Goal: Task Accomplishment & Management: Use online tool/utility

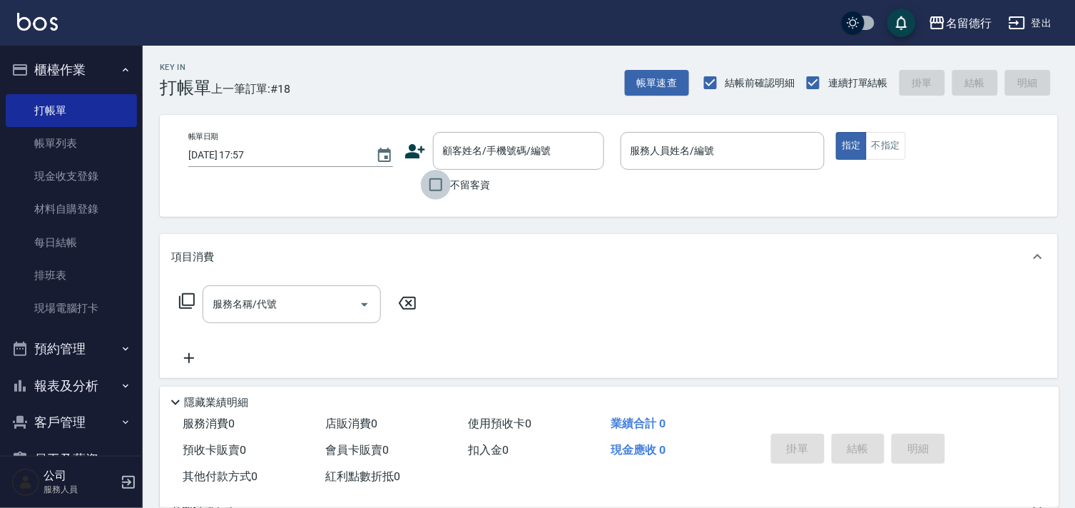
click at [450, 188] on input "不留客資" at bounding box center [436, 185] width 30 height 30
checkbox input "true"
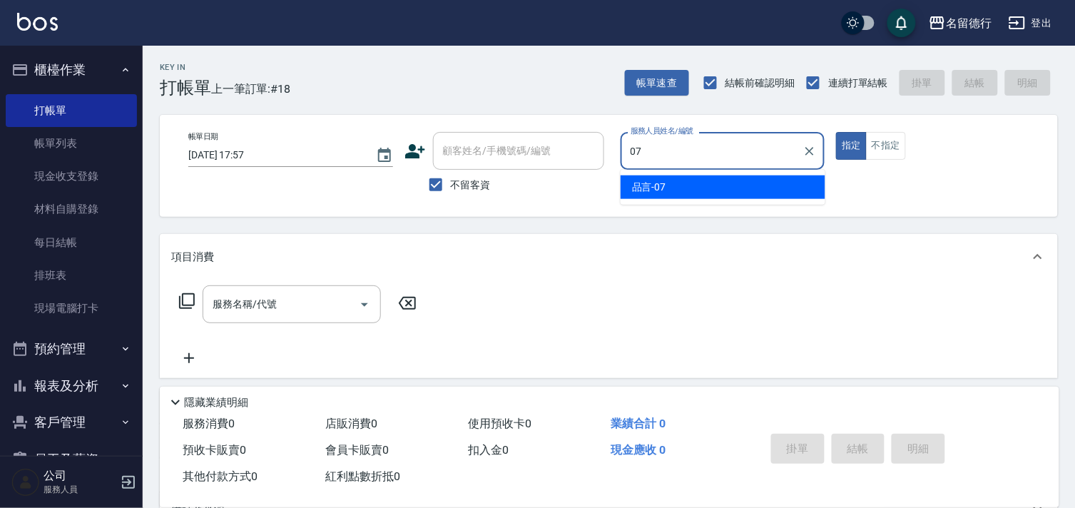
click at [723, 188] on div "品言 -07" at bounding box center [723, 187] width 205 height 24
type input "品言-07"
click at [243, 295] on input "服務名稱/代號" at bounding box center [281, 304] width 144 height 25
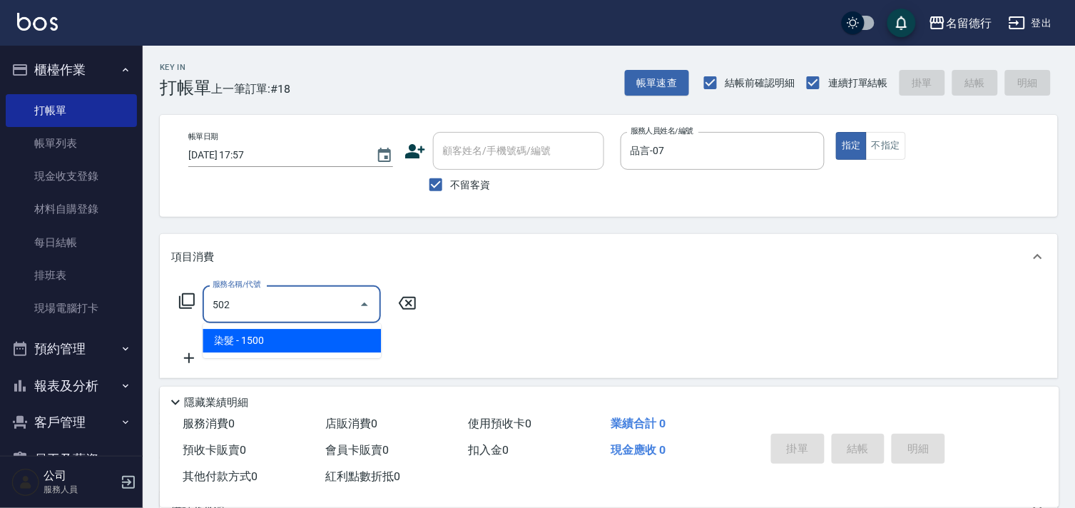
click at [248, 335] on span "染髮 - 1500" at bounding box center [292, 341] width 178 height 24
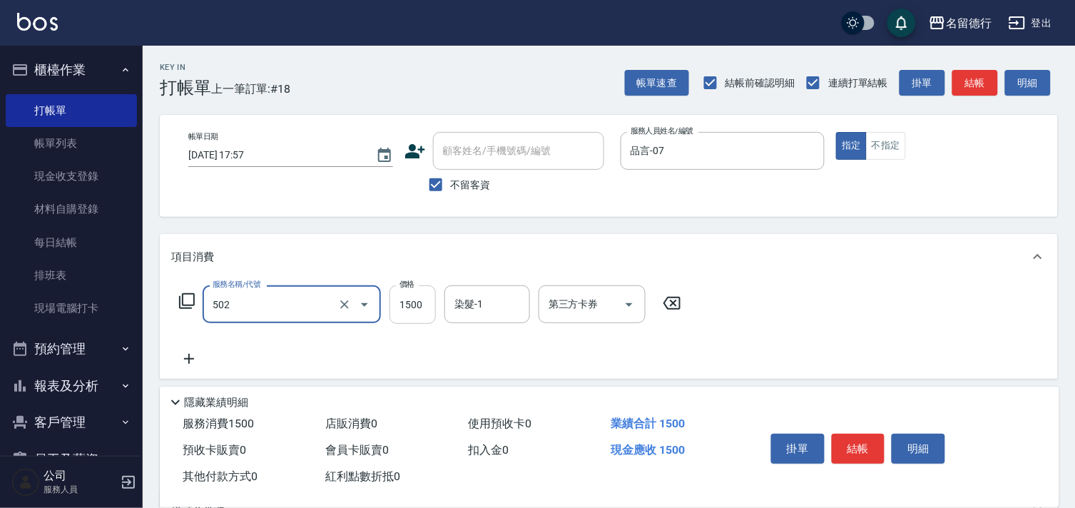
type input "染髮(502)"
click at [400, 295] on input "1500" at bounding box center [412, 304] width 46 height 39
type input "2000"
click at [501, 307] on input "染髮-1" at bounding box center [487, 304] width 73 height 25
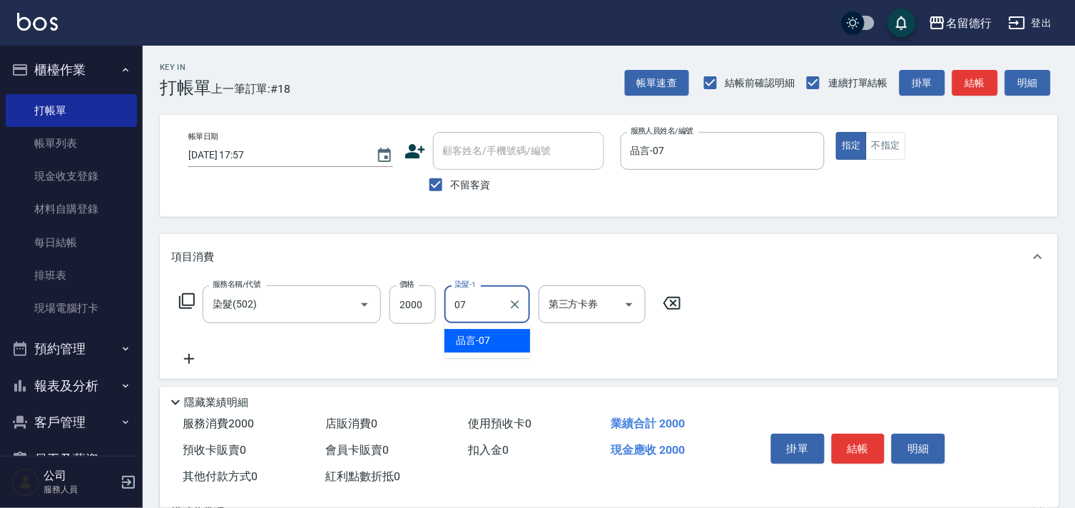
click at [495, 337] on div "品言 -07" at bounding box center [487, 341] width 86 height 24
type input "品言-07"
click at [185, 350] on icon at bounding box center [189, 358] width 36 height 17
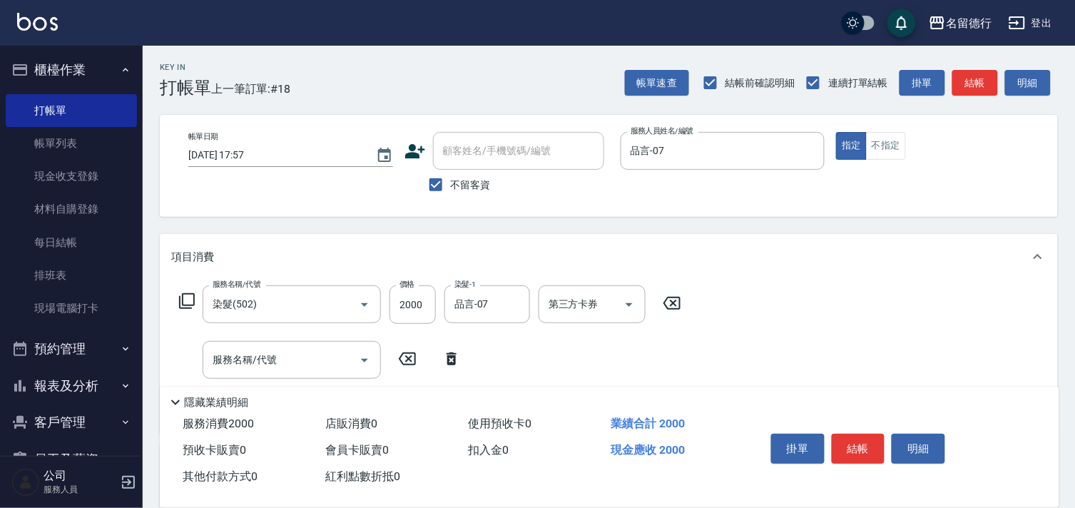
click at [180, 297] on icon at bounding box center [186, 300] width 17 height 17
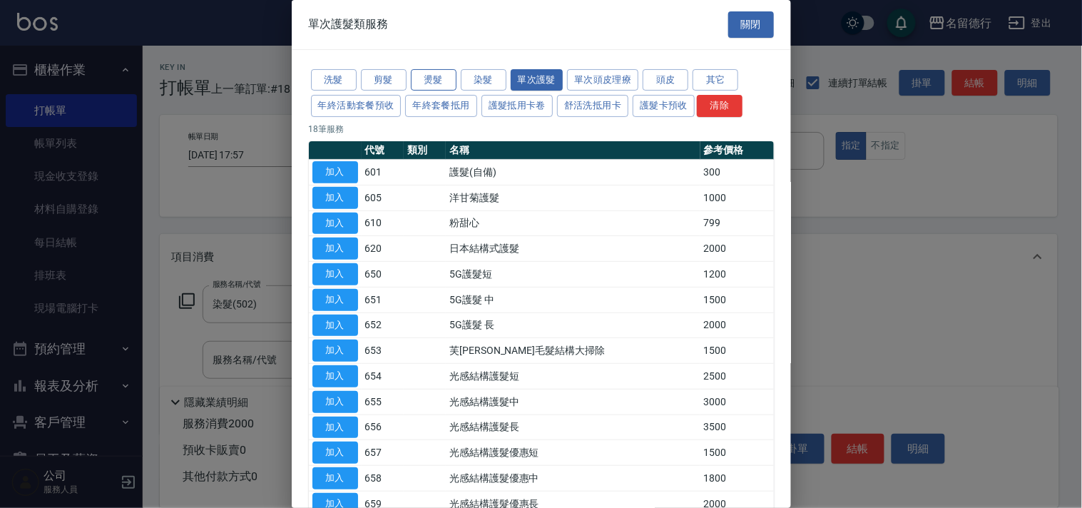
click at [417, 87] on button "燙髮" at bounding box center [434, 80] width 46 height 22
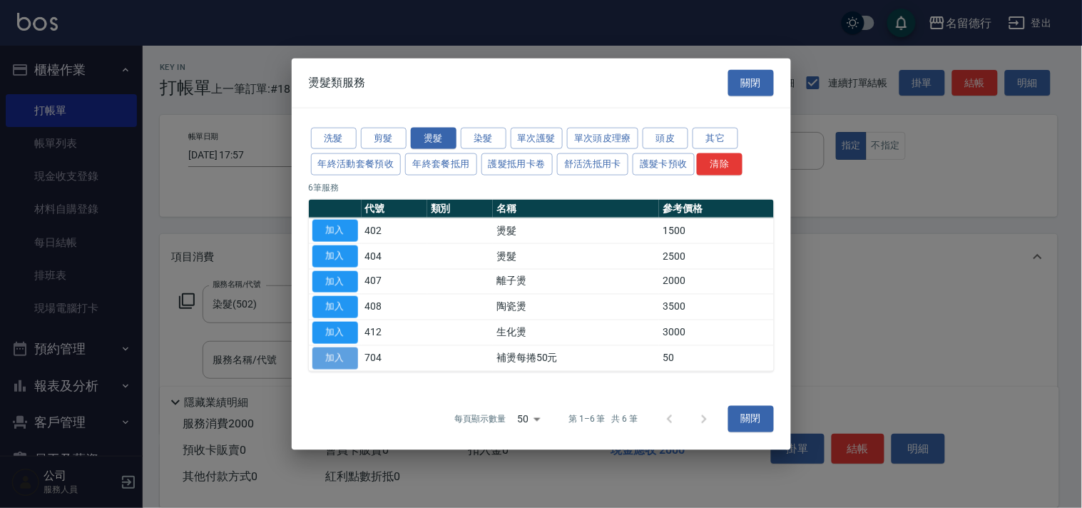
click at [343, 353] on button "加入" at bounding box center [335, 358] width 46 height 22
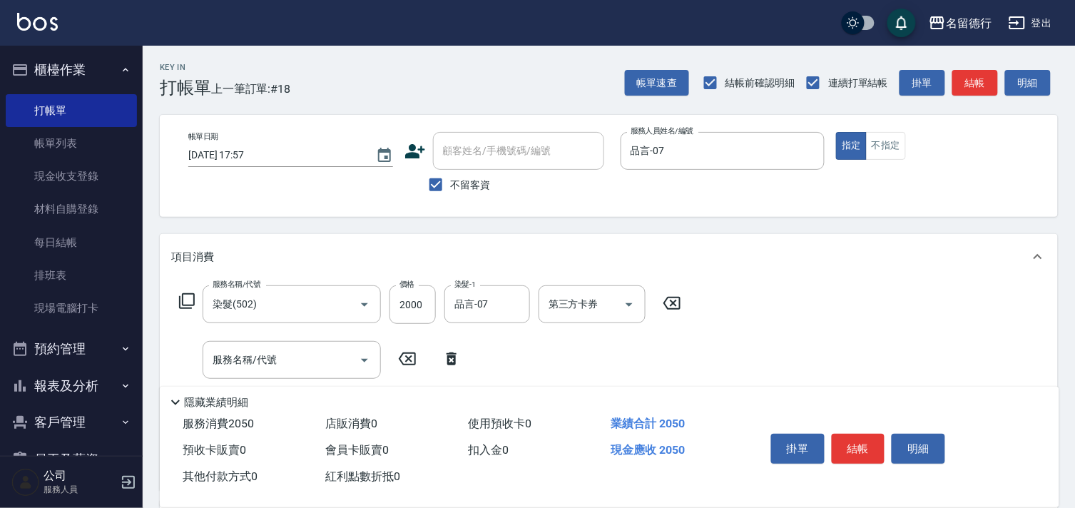
scroll to position [79, 0]
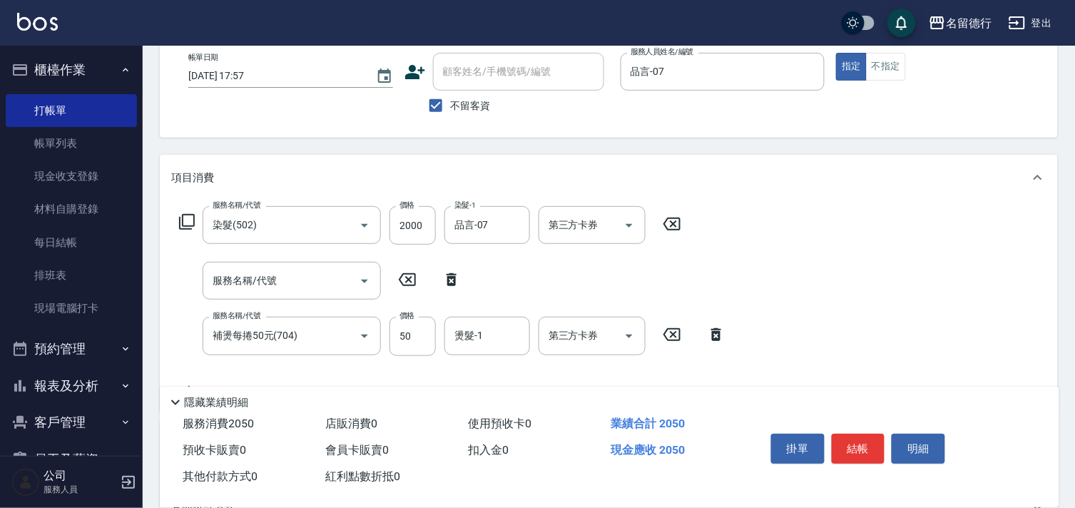
click at [447, 275] on icon at bounding box center [452, 279] width 36 height 17
type input "補燙每捲50元(704)"
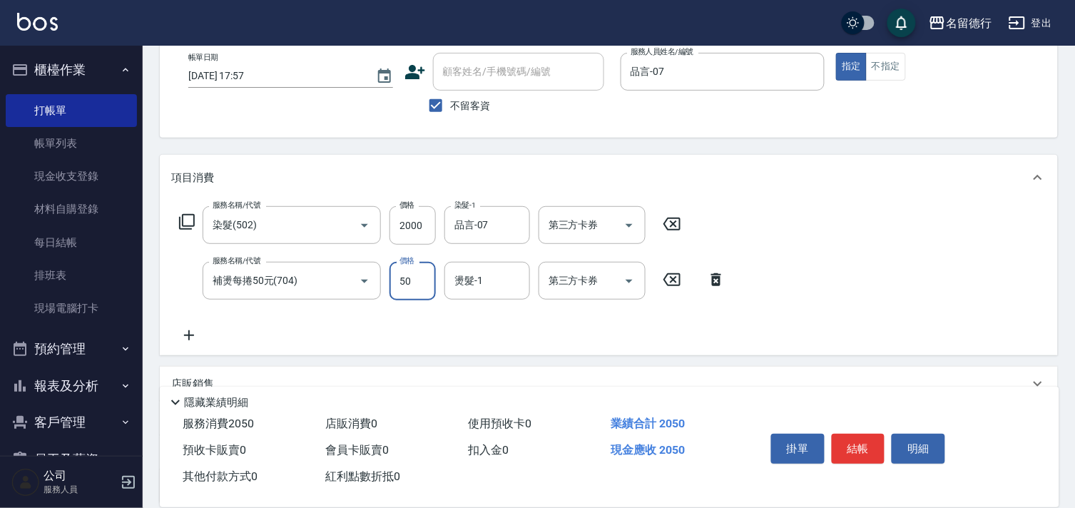
click at [411, 293] on input "50" at bounding box center [412, 281] width 46 height 39
type input "900"
click at [486, 280] on input "燙髮-1" at bounding box center [487, 280] width 73 height 25
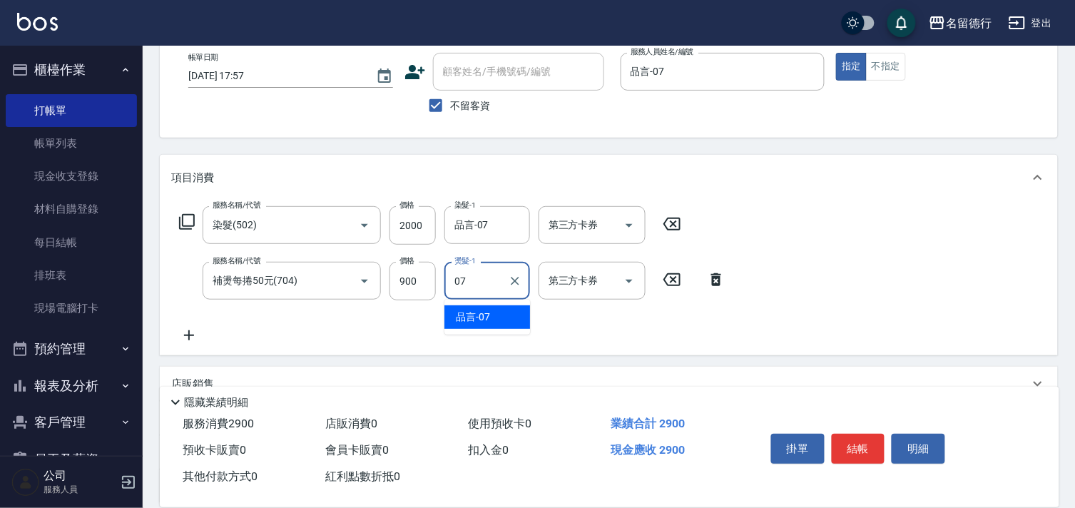
click at [488, 316] on span "品言 -07" at bounding box center [473, 317] width 34 height 15
type input "品言-07"
click at [739, 322] on div "服務名稱/代號 染髮(502) 服務名稱/代號 價格 2000 價格 染髮-1 品言-07 染髮-1 第三方卡券 第三方卡券 服務名稱/代號 補燙每捲50元(…" at bounding box center [609, 277] width 898 height 155
click at [847, 454] on button "結帳" at bounding box center [858, 449] width 53 height 30
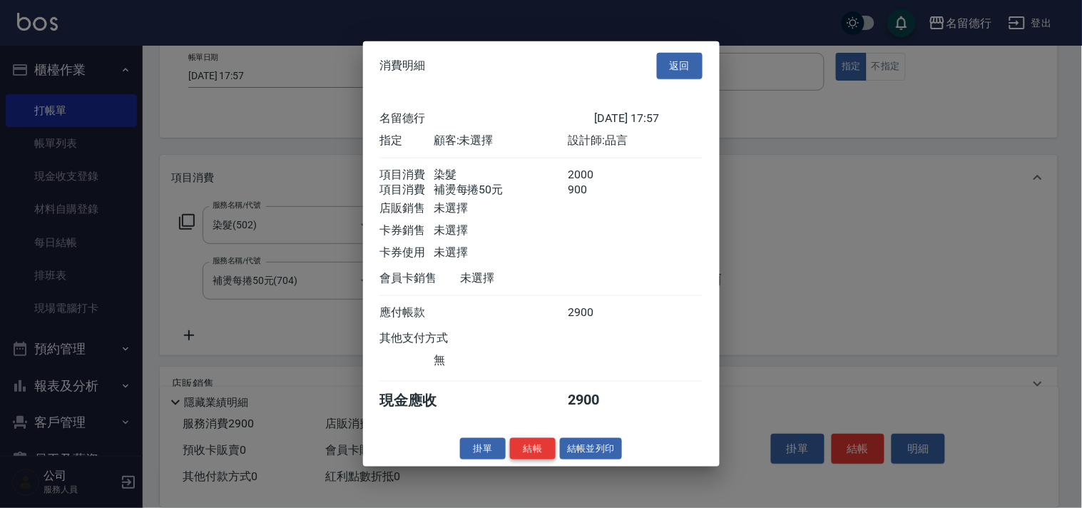
click at [528, 454] on button "結帳" at bounding box center [533, 448] width 46 height 22
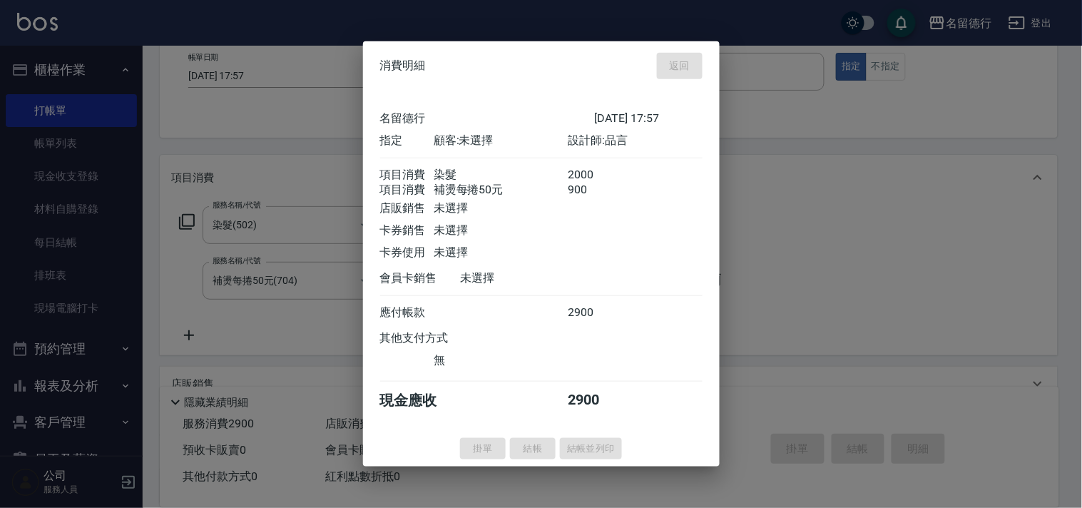
type input "[DATE] 18:46"
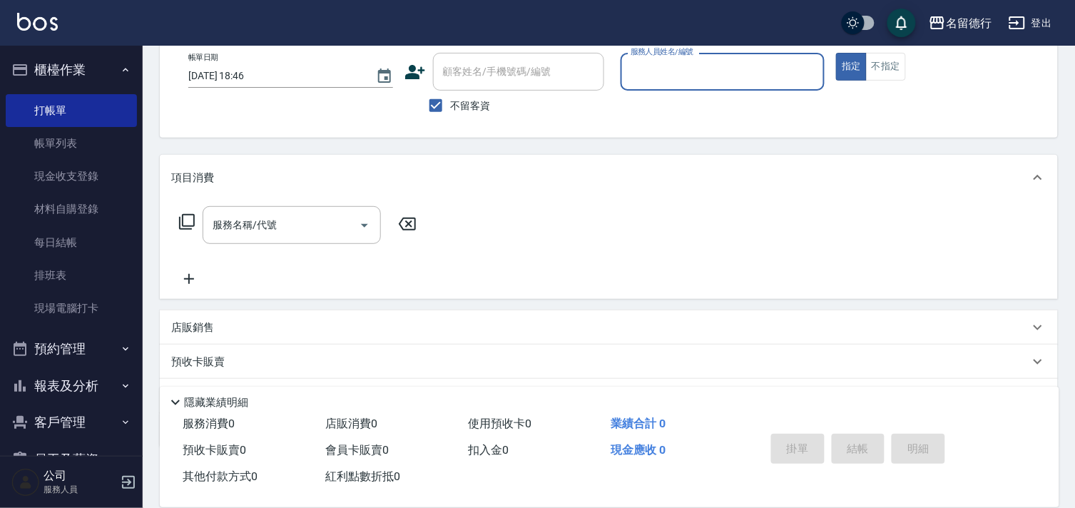
click at [660, 73] on input "服務人員姓名/編號" at bounding box center [723, 71] width 192 height 25
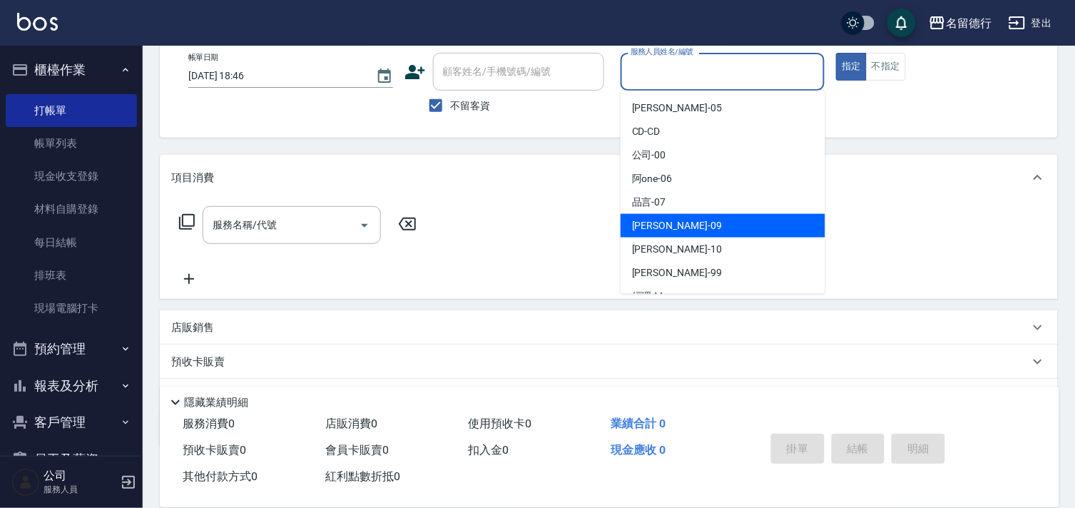
click at [661, 222] on span "[PERSON_NAME] -09" at bounding box center [677, 225] width 90 height 15
type input "[PERSON_NAME]-09"
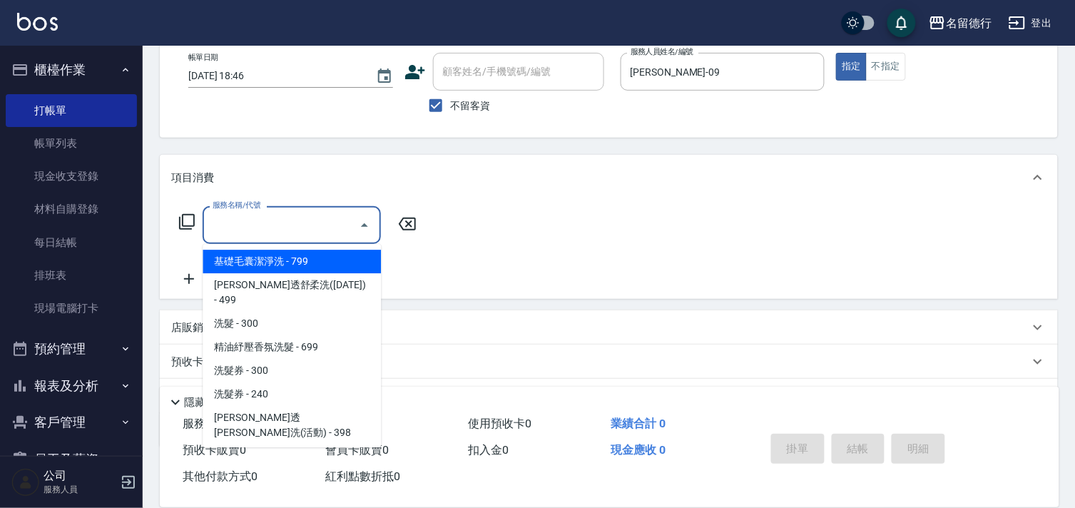
click at [305, 225] on input "服務名稱/代號" at bounding box center [281, 225] width 144 height 25
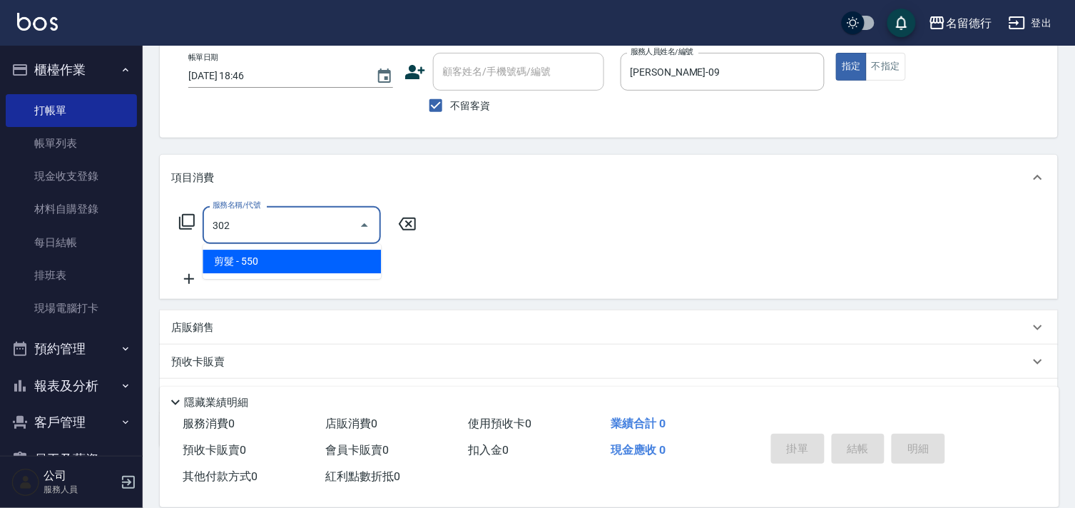
click at [301, 254] on span "剪髮 - 550" at bounding box center [292, 262] width 178 height 24
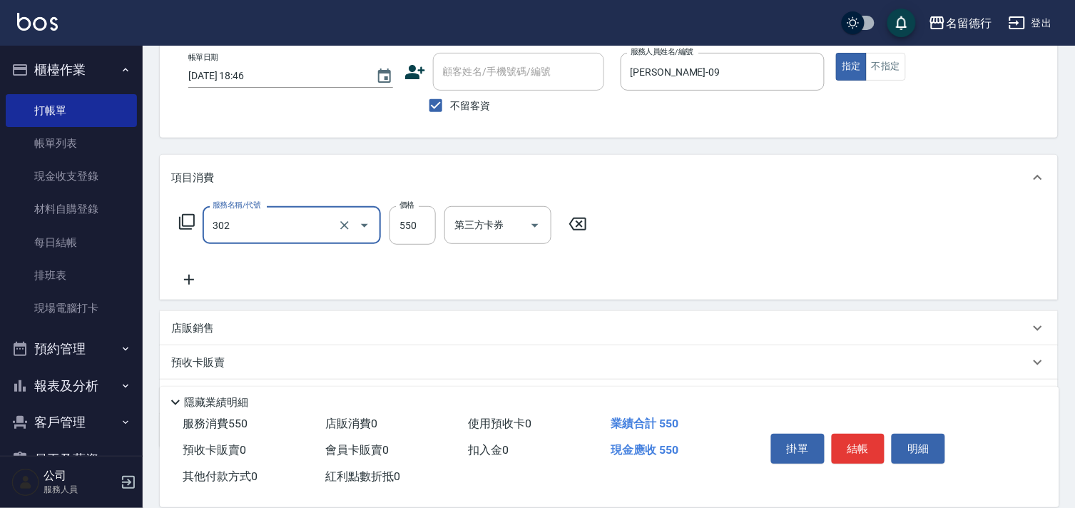
scroll to position [0, 0]
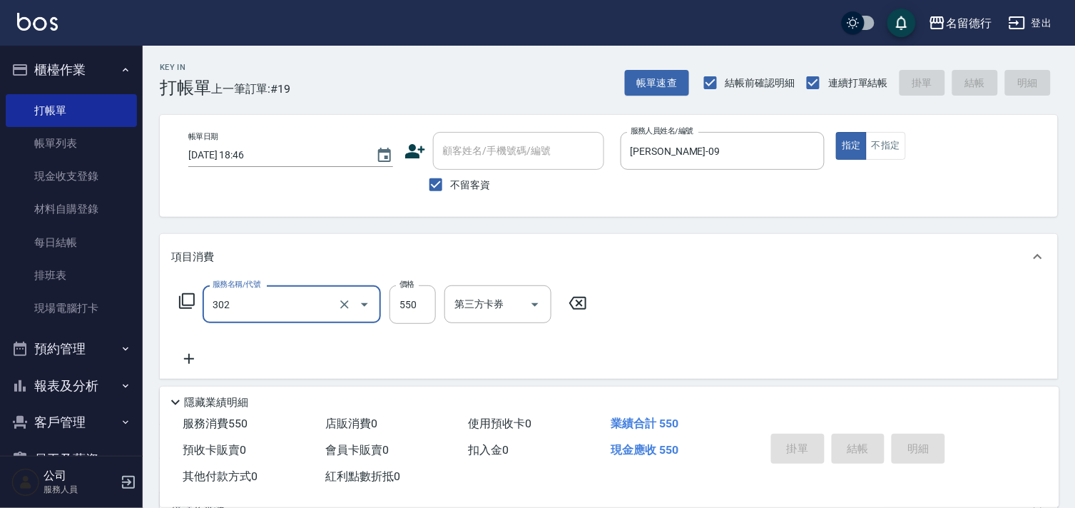
type input "302"
type input "[DATE] 19:09"
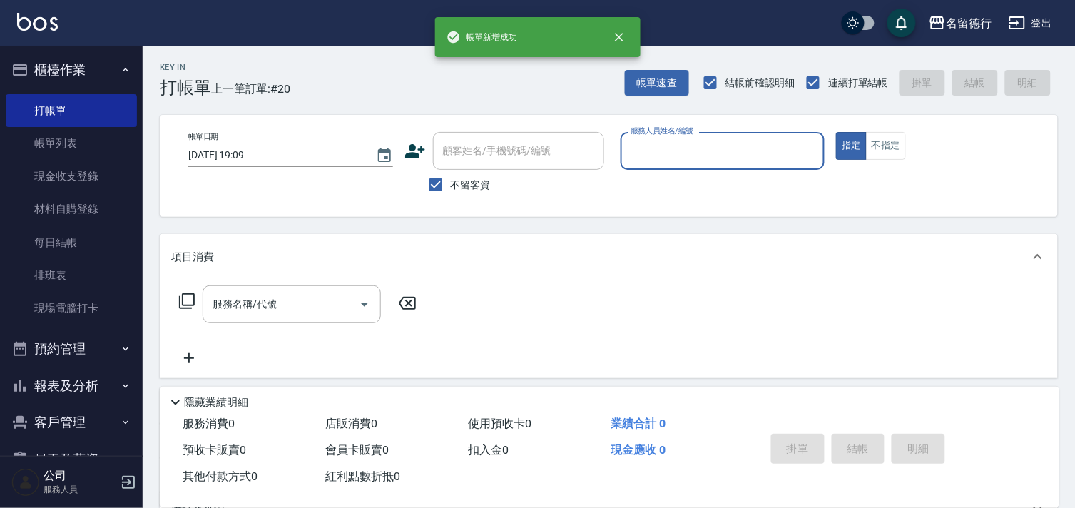
click at [665, 157] on input "服務人員姓名/編號" at bounding box center [723, 150] width 192 height 25
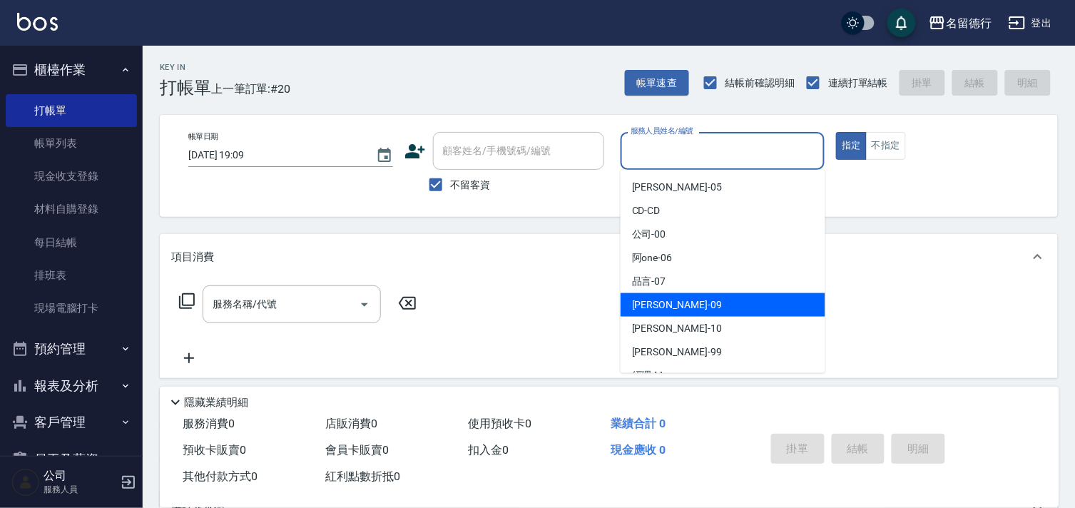
click at [644, 307] on span "[PERSON_NAME] -09" at bounding box center [677, 304] width 90 height 15
type input "[PERSON_NAME]-09"
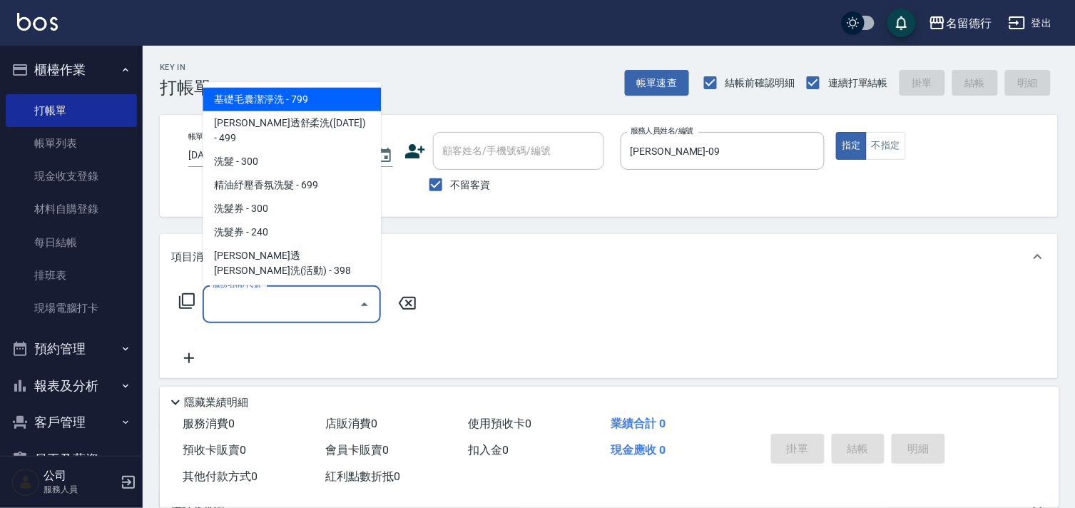
click at [211, 301] on input "服務名稱/代號" at bounding box center [281, 304] width 144 height 25
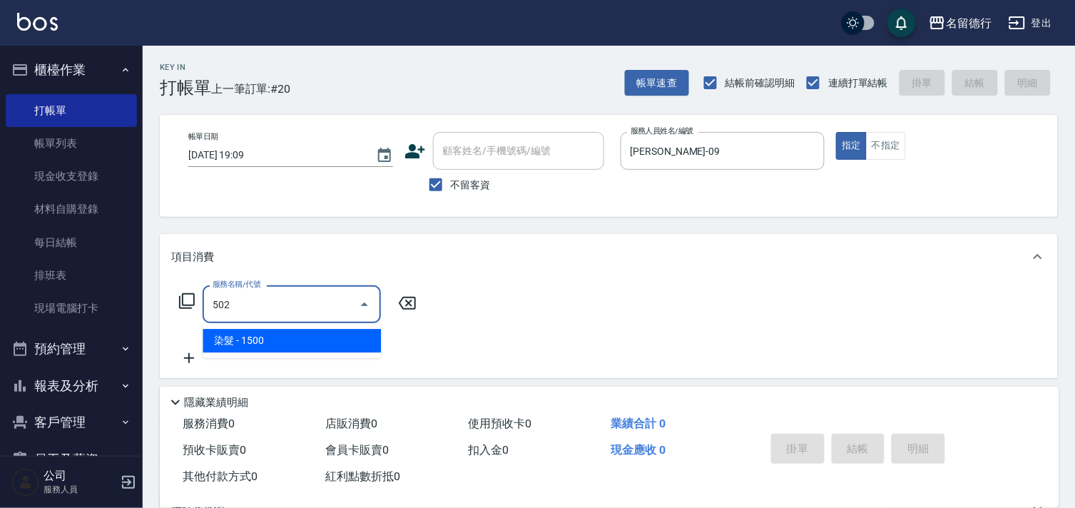
click at [245, 330] on span "染髮 - 1500" at bounding box center [292, 341] width 178 height 24
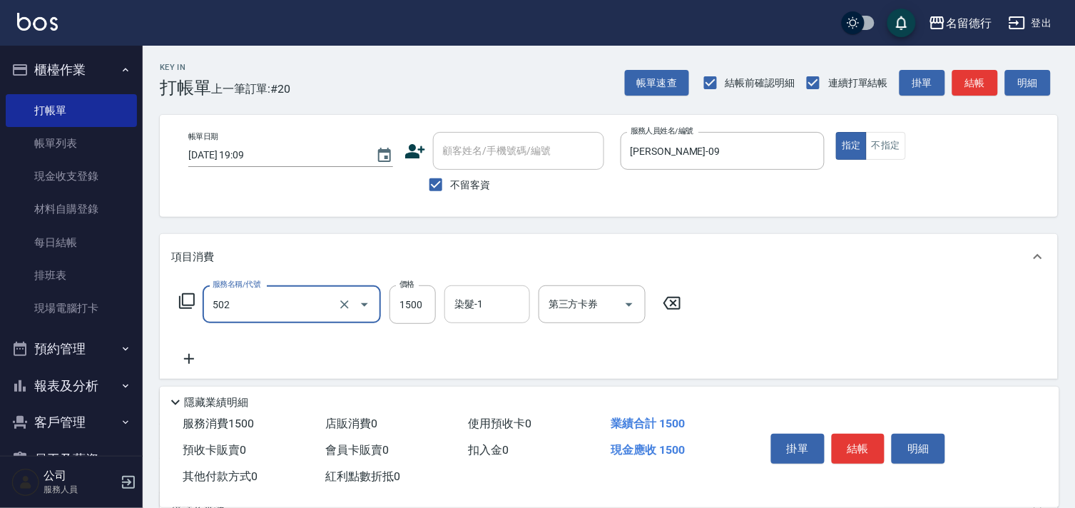
type input "染髮(502)"
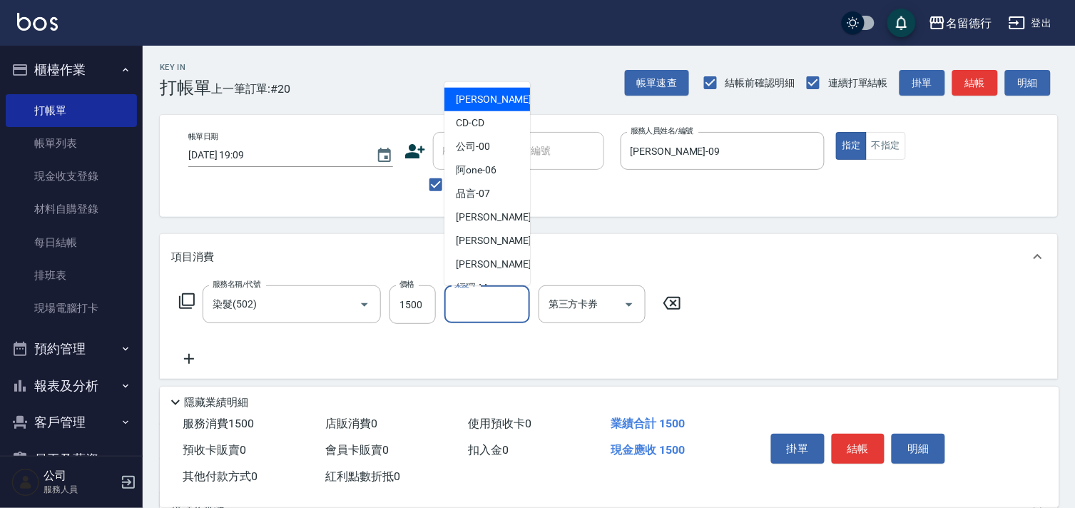
click at [462, 300] on div "染髮-1 染髮-1" at bounding box center [487, 304] width 86 height 38
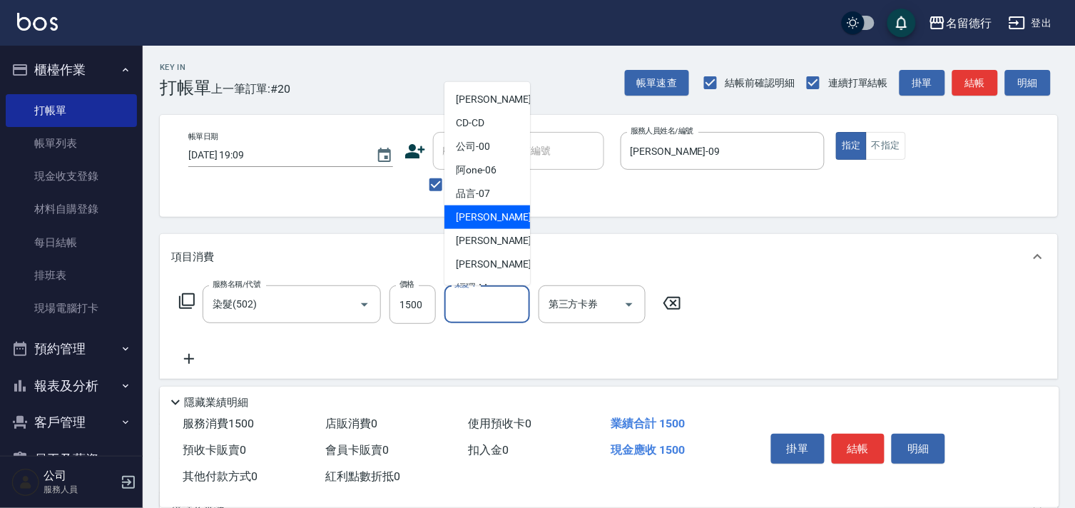
click at [490, 218] on span "[PERSON_NAME] -09" at bounding box center [501, 217] width 90 height 15
type input "[PERSON_NAME]-09"
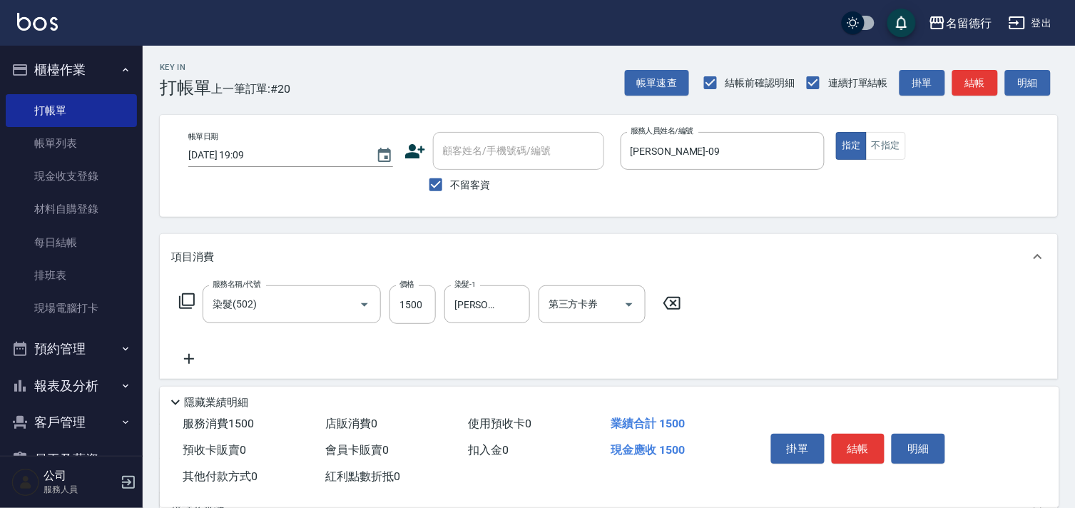
click at [188, 362] on icon at bounding box center [189, 358] width 36 height 17
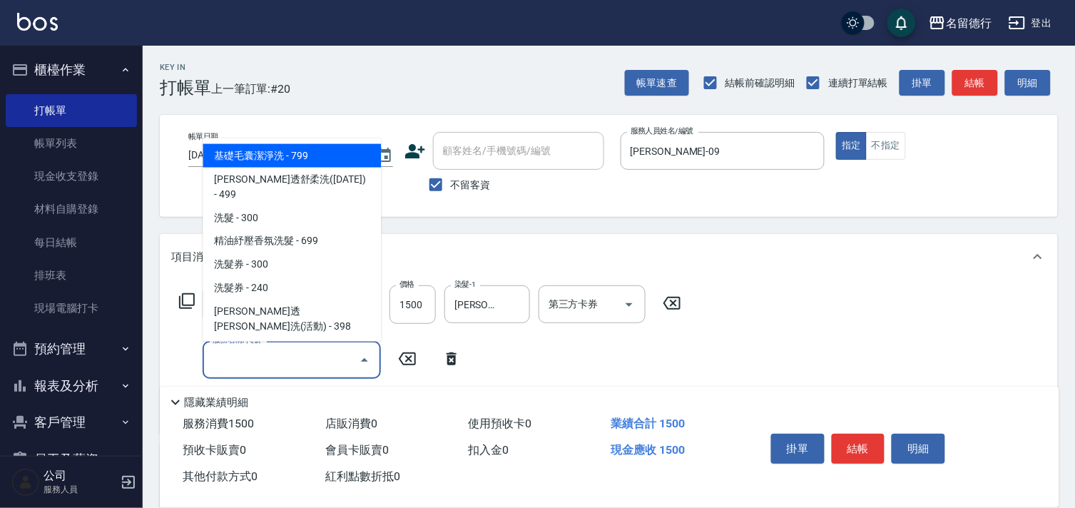
click at [238, 362] on input "服務名稱/代號" at bounding box center [281, 359] width 144 height 25
type input "3"
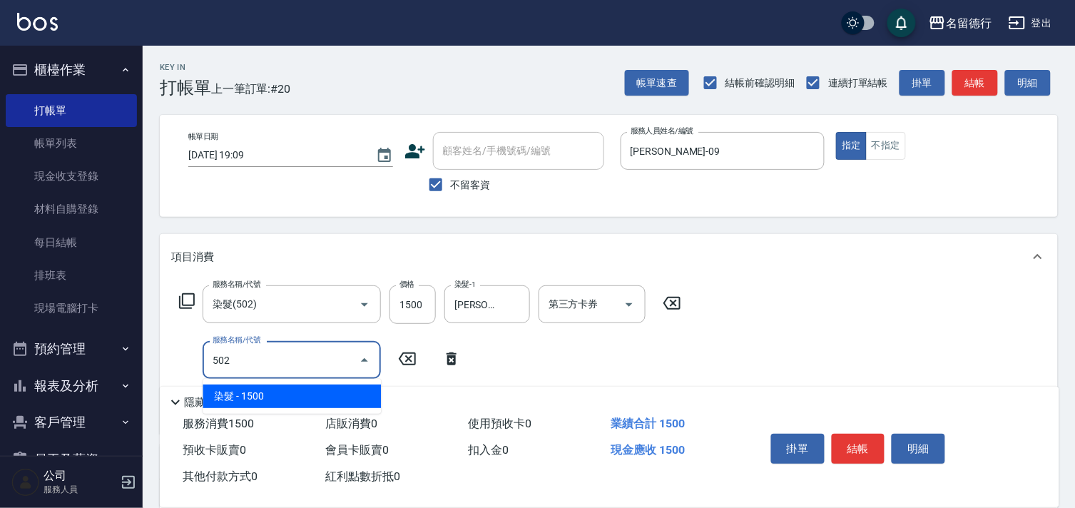
click at [281, 405] on span "染髮 - 1500" at bounding box center [292, 396] width 178 height 24
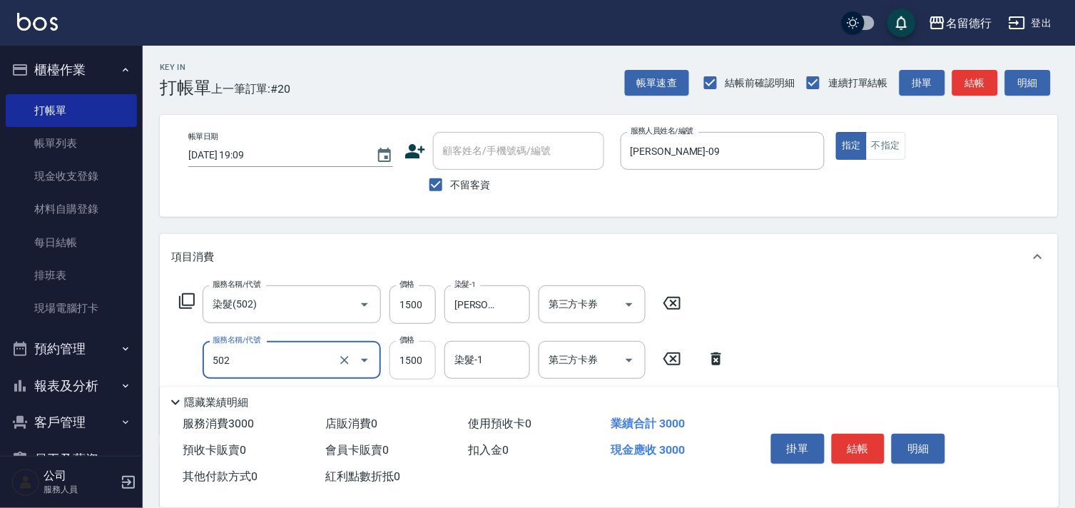
type input "染髮(502)"
click at [418, 357] on input "1500" at bounding box center [412, 360] width 46 height 39
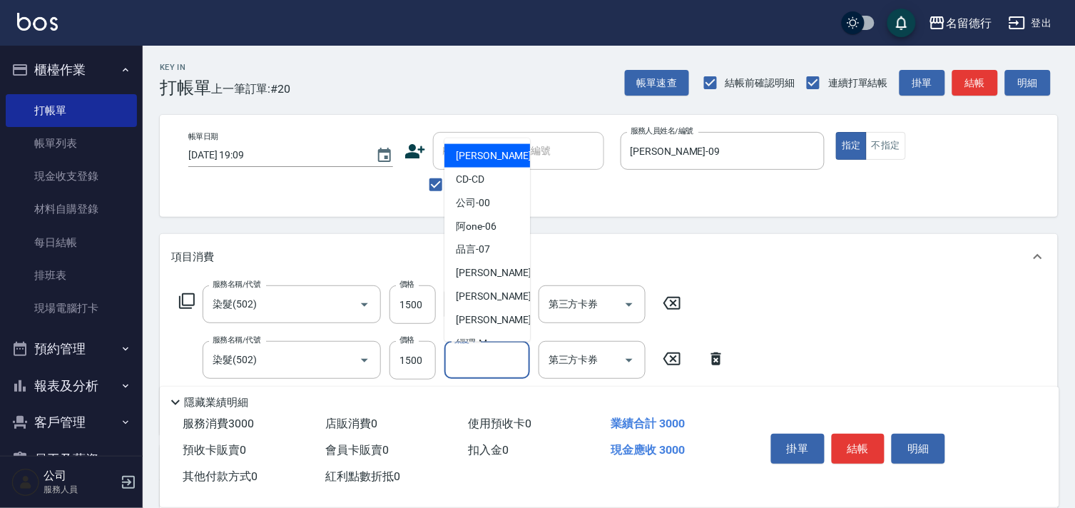
click at [472, 353] on div "染髮-1 染髮-1" at bounding box center [487, 360] width 86 height 38
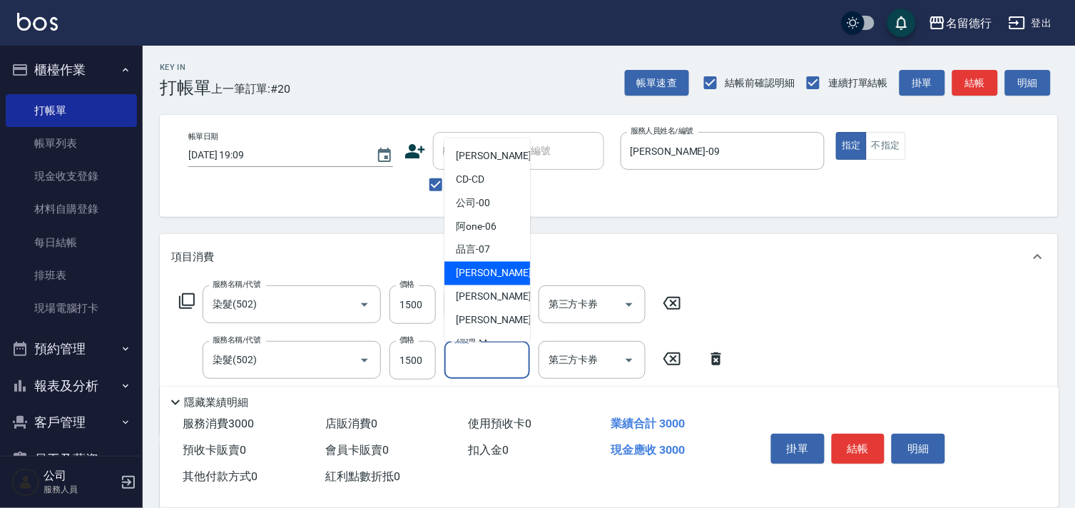
click at [479, 279] on span "[PERSON_NAME] -09" at bounding box center [501, 273] width 90 height 15
type input "[PERSON_NAME]-09"
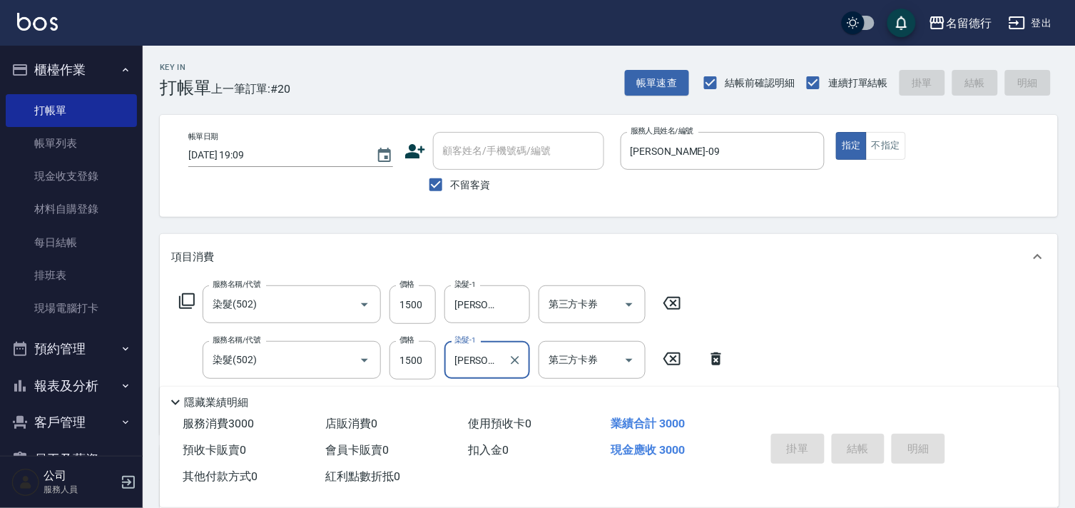
type input "[DATE] 19:10"
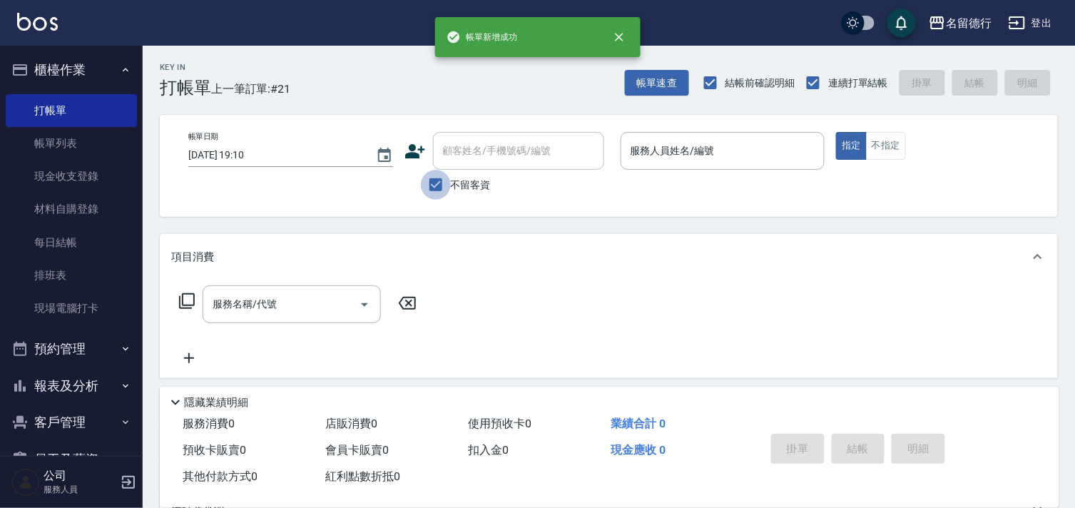
click at [439, 188] on input "不留客資" at bounding box center [436, 185] width 30 height 30
checkbox input "false"
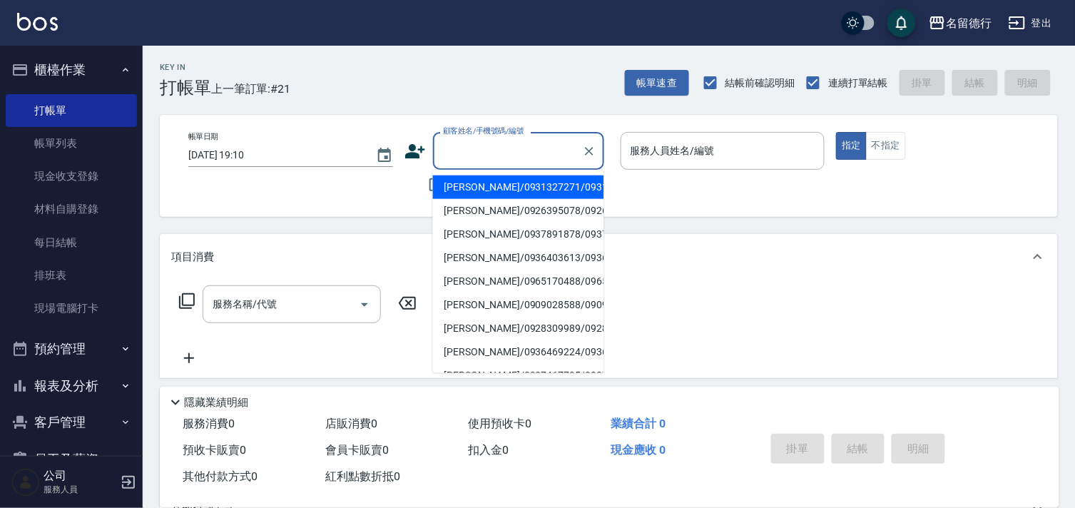
click at [472, 151] on div "顧客姓名/手機號碼/編號 顧客姓名/手機號碼/編號" at bounding box center [518, 151] width 171 height 38
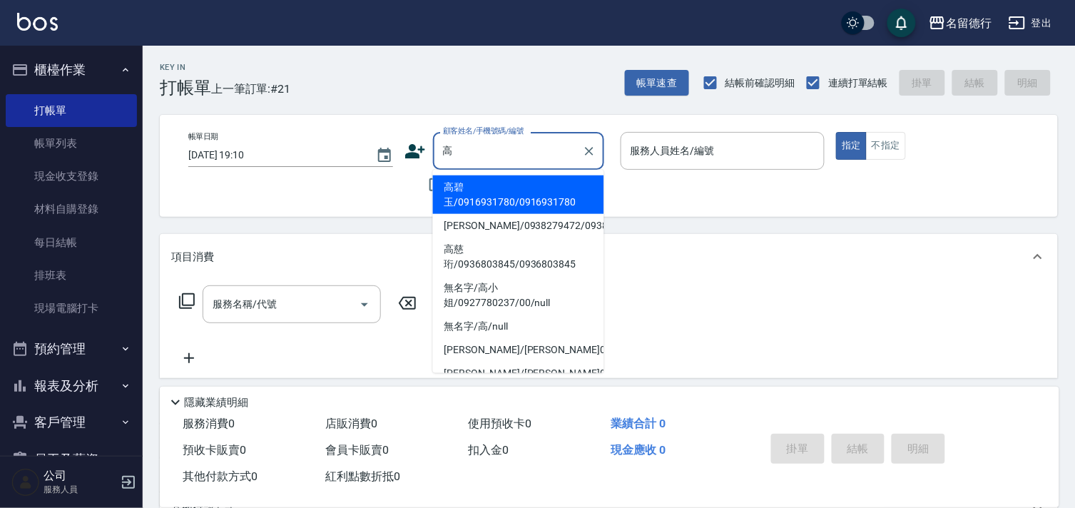
click at [473, 230] on li "[PERSON_NAME]/0938279472/0938279472" at bounding box center [518, 226] width 171 height 24
type input "[PERSON_NAME]/0938279472/0938279472"
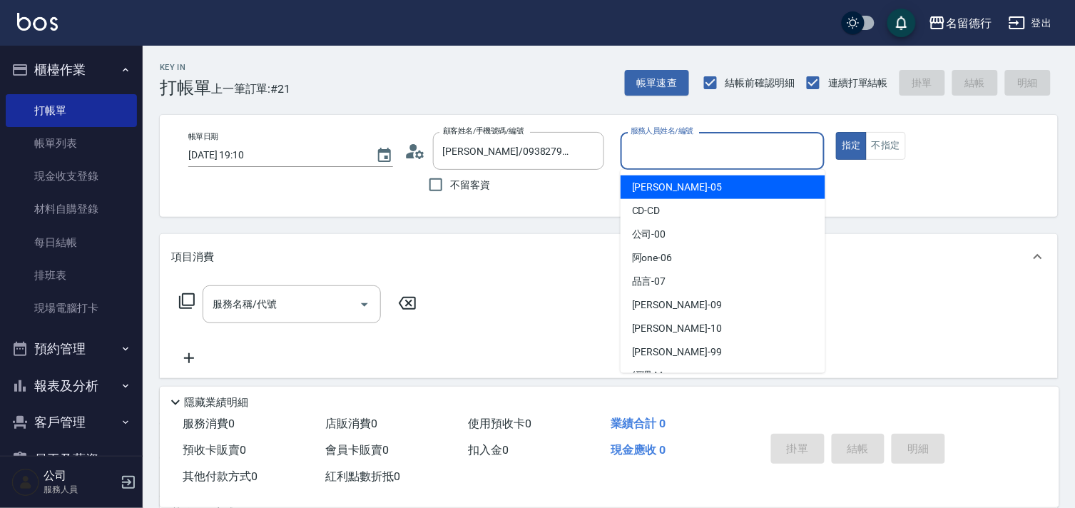
click at [643, 148] on input "服務人員姓名/編號" at bounding box center [723, 150] width 192 height 25
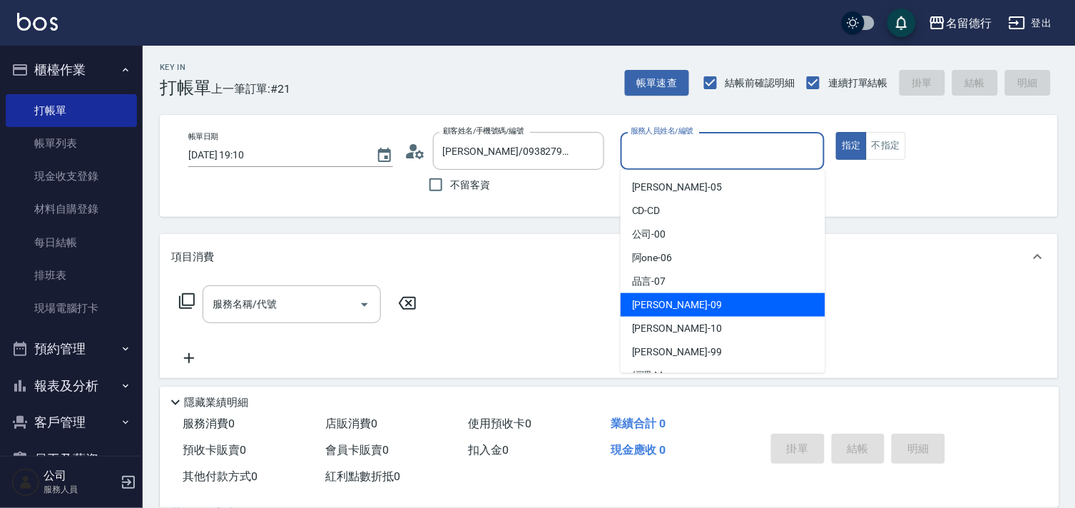
click at [638, 307] on span "[PERSON_NAME] -09" at bounding box center [677, 304] width 90 height 15
type input "[PERSON_NAME]-09"
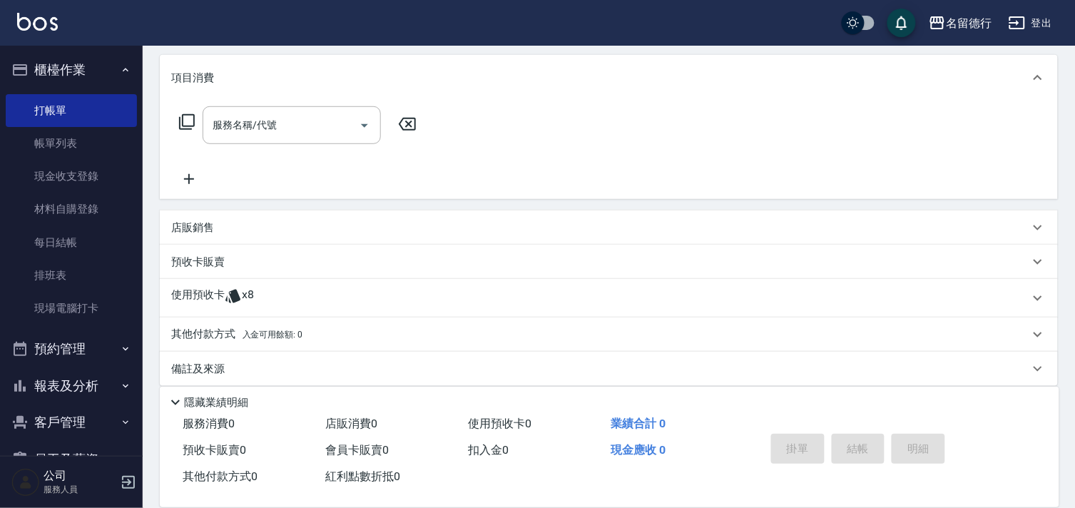
scroll to position [191, 0]
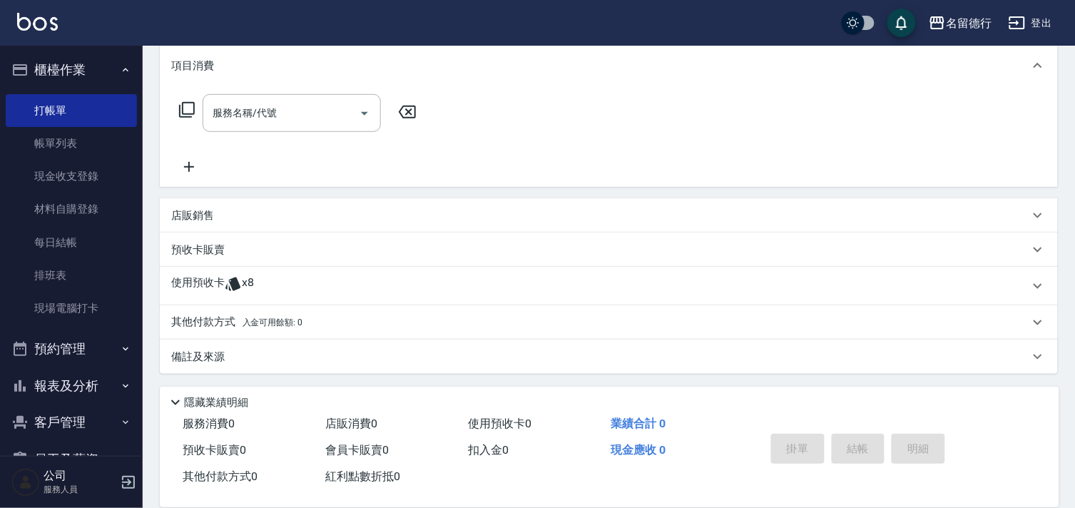
click at [216, 277] on p "使用預收卡" at bounding box center [197, 285] width 53 height 21
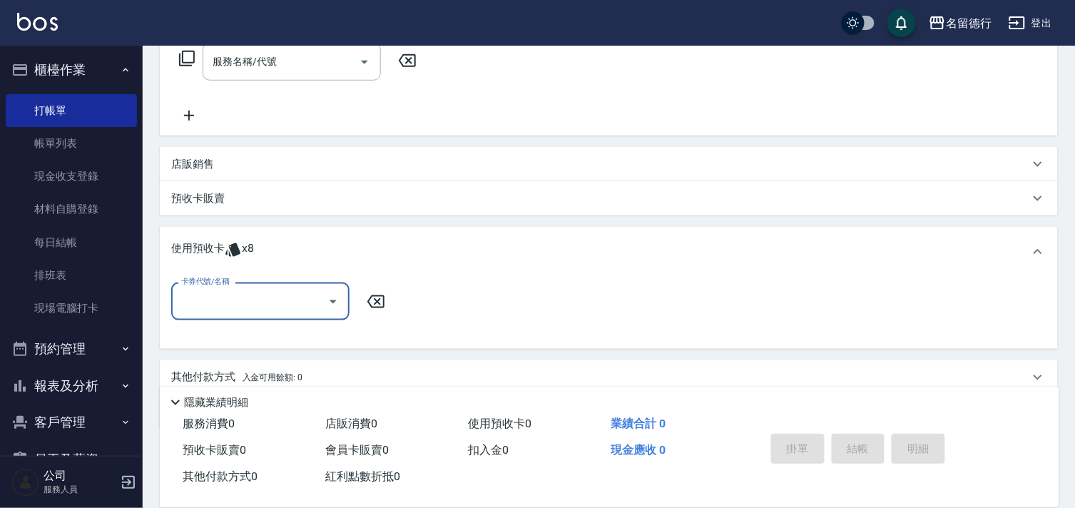
scroll to position [297, 0]
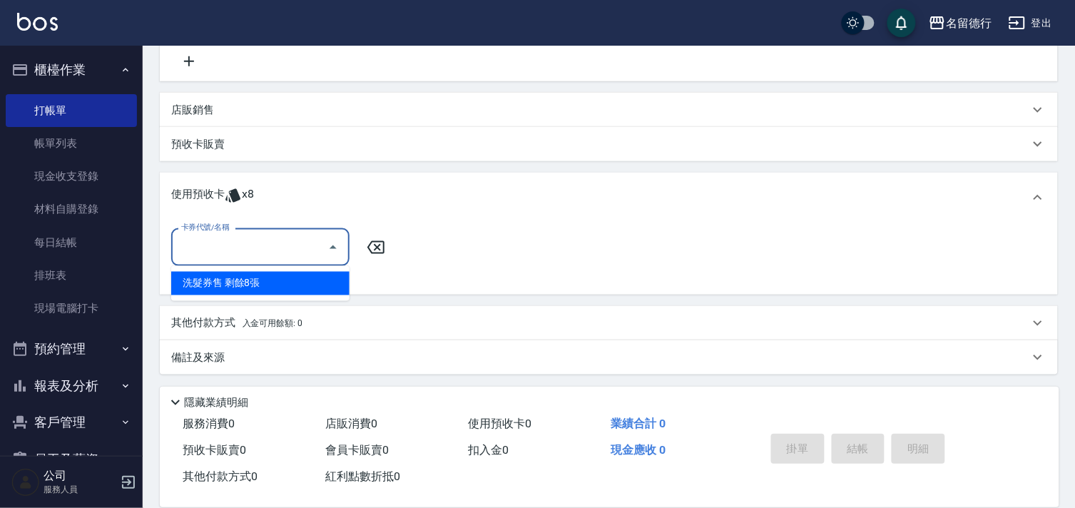
click at [233, 247] on input "卡券代號/名稱" at bounding box center [250, 247] width 144 height 25
click at [251, 282] on div "洗髮券售 剩餘8張" at bounding box center [260, 284] width 178 height 24
type input "洗髮券售"
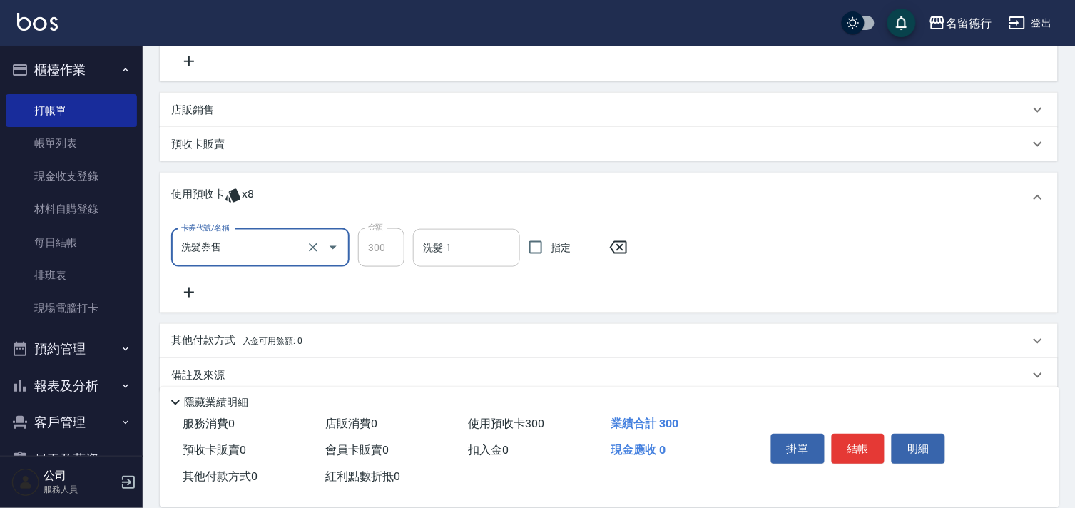
click at [462, 248] on input "洗髮-1" at bounding box center [466, 247] width 94 height 25
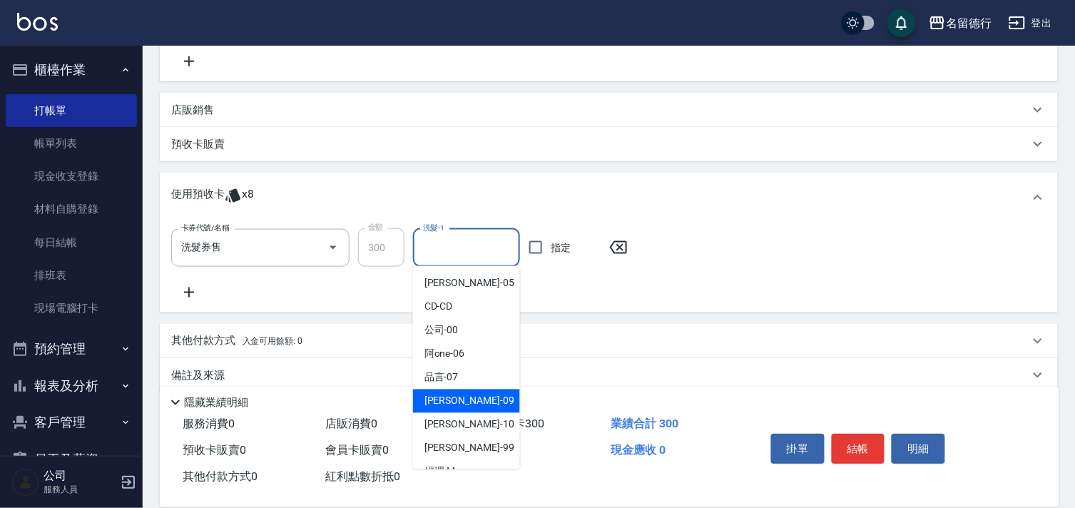
click at [440, 401] on span "[PERSON_NAME] -09" at bounding box center [469, 401] width 90 height 15
type input "[PERSON_NAME]-09"
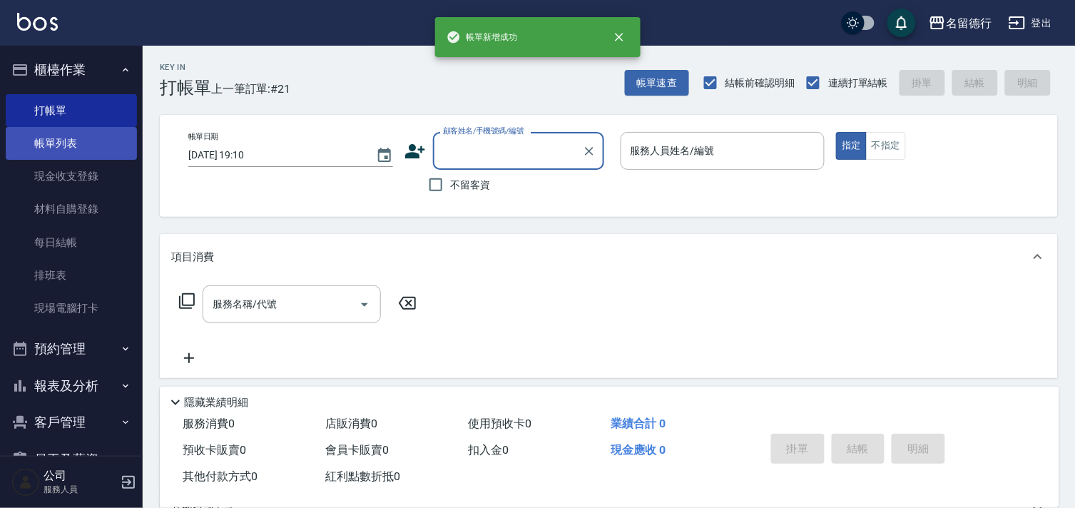
scroll to position [0, 0]
click at [41, 145] on link "帳單列表" at bounding box center [71, 143] width 131 height 33
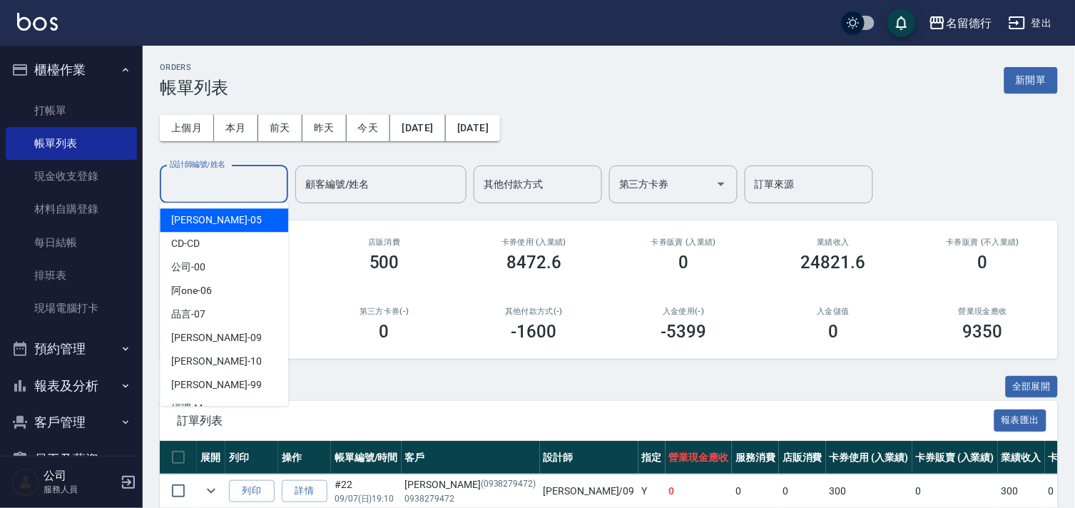
click at [185, 183] on input "設計師編號/姓名" at bounding box center [224, 184] width 116 height 25
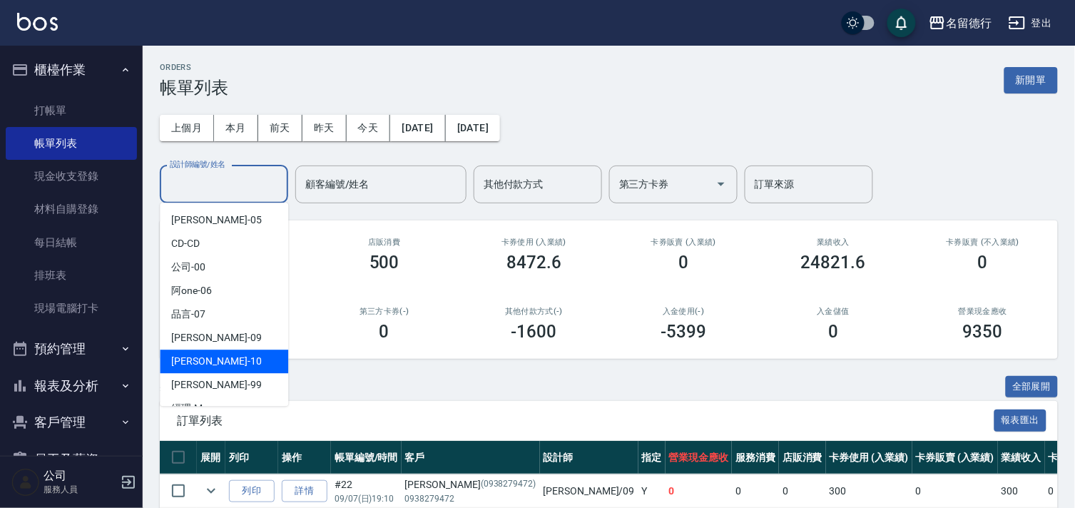
click at [188, 350] on div "[PERSON_NAME] -10" at bounding box center [224, 362] width 128 height 24
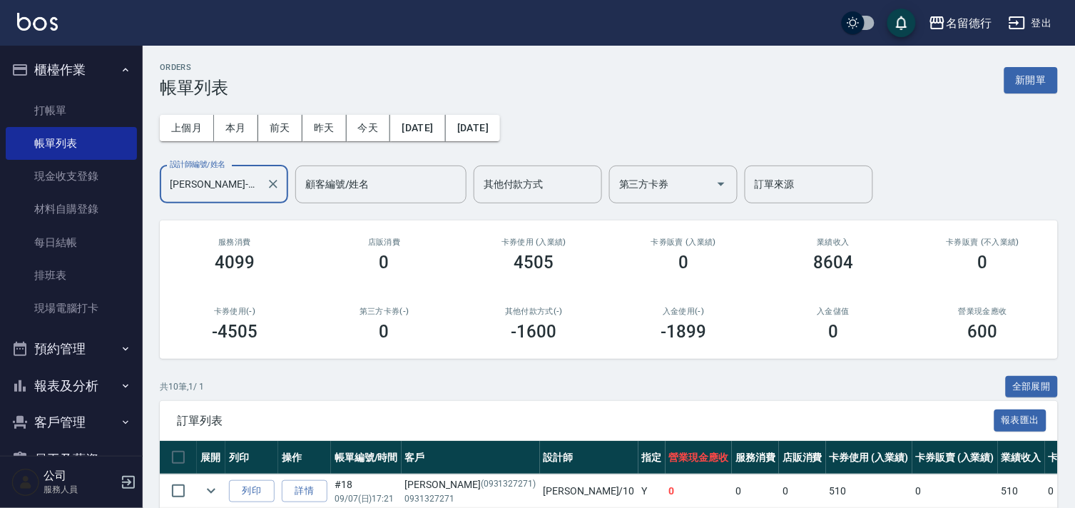
click at [184, 177] on input "[PERSON_NAME]-10" at bounding box center [213, 184] width 94 height 25
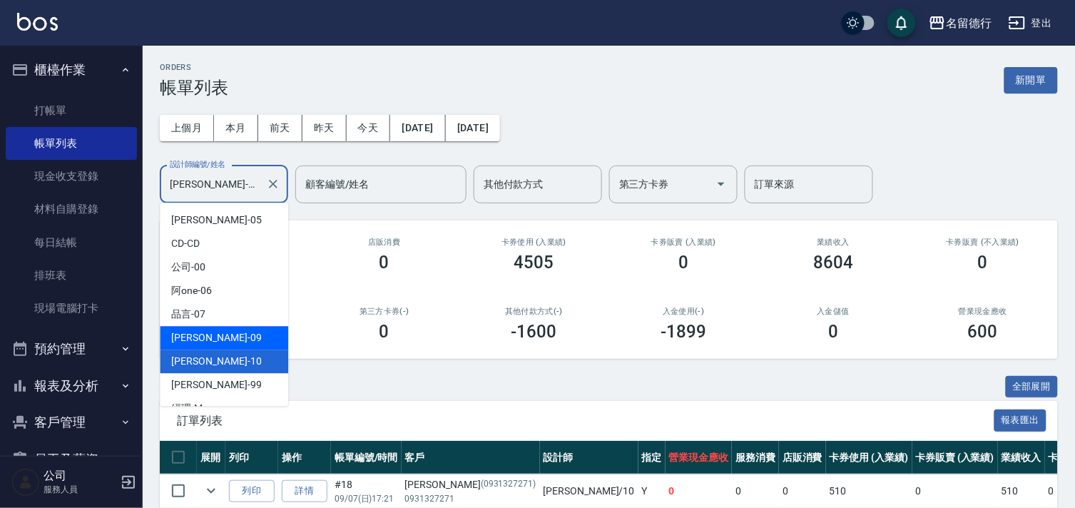
click at [195, 344] on span "[PERSON_NAME] -09" at bounding box center [216, 337] width 90 height 15
type input "[PERSON_NAME]-09"
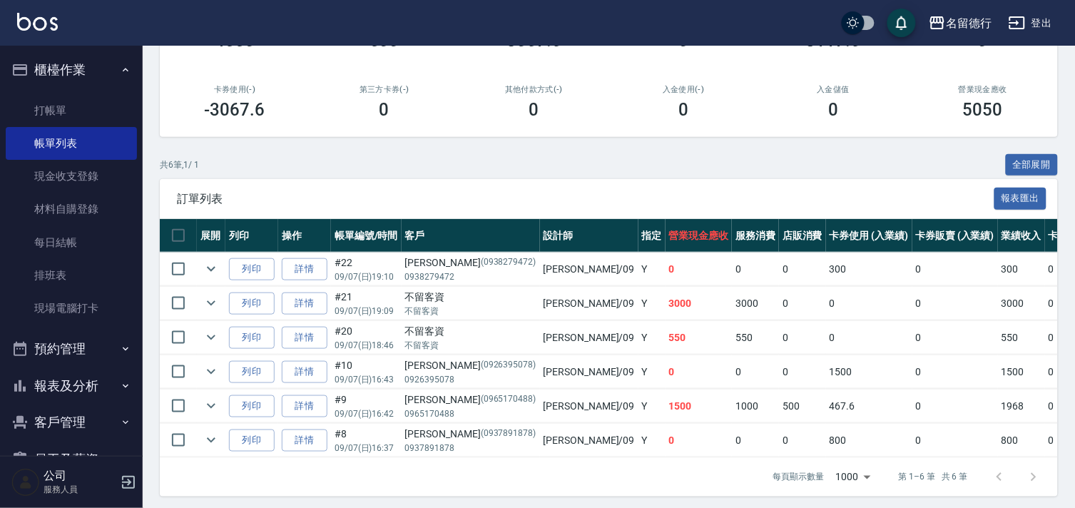
scroll to position [240, 0]
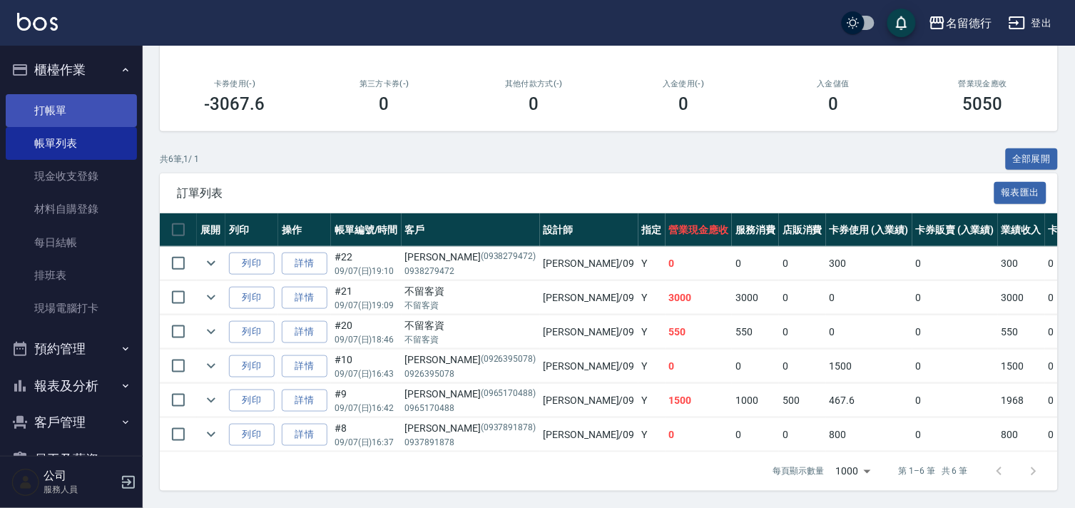
click at [50, 103] on link "打帳單" at bounding box center [71, 110] width 131 height 33
